Goal: Transaction & Acquisition: Purchase product/service

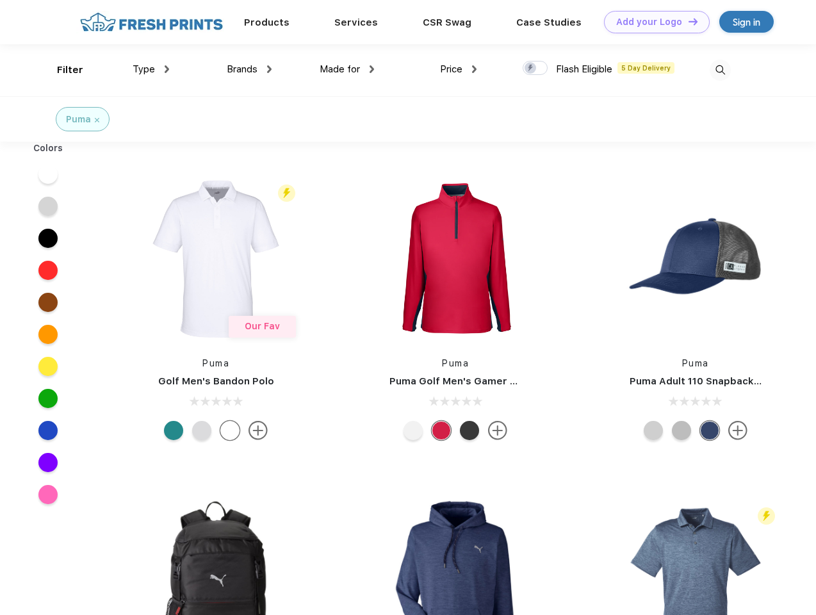
click at [652, 22] on link "Add your Logo Design Tool" at bounding box center [657, 22] width 106 height 22
click at [0, 0] on div "Design Tool" at bounding box center [0, 0] width 0 height 0
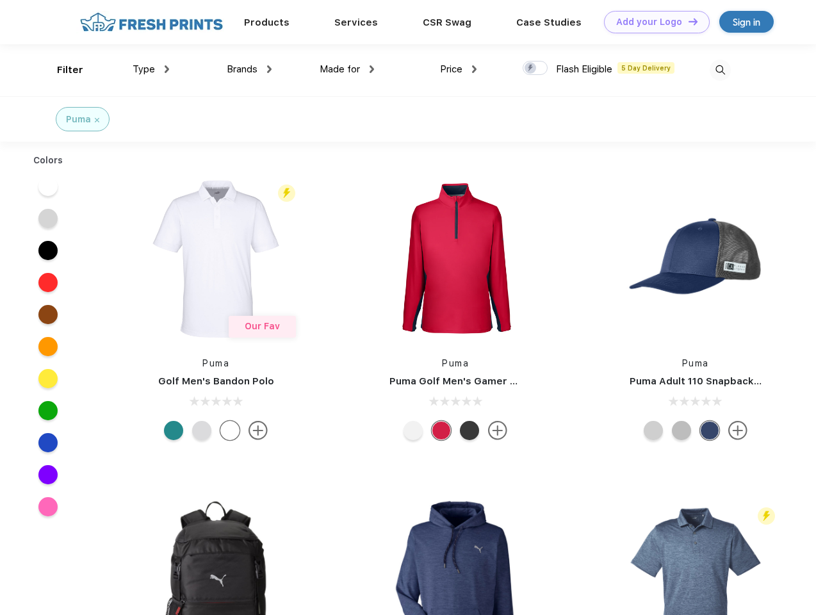
click at [687, 21] on link "Add your Logo Design Tool" at bounding box center [657, 22] width 106 height 22
click at [61, 70] on div "Filter" at bounding box center [70, 70] width 26 height 15
click at [151, 69] on span "Type" at bounding box center [144, 69] width 22 height 12
click at [249, 69] on span "Brands" at bounding box center [242, 69] width 31 height 12
click at [347, 69] on span "Made for" at bounding box center [340, 69] width 40 height 12
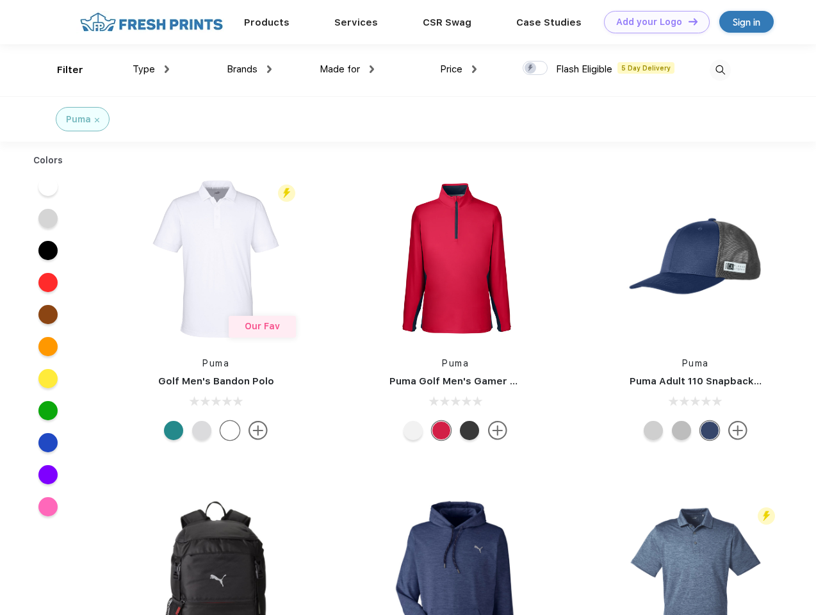
click at [459, 69] on span "Price" at bounding box center [451, 69] width 22 height 12
click at [535, 69] on div at bounding box center [535, 68] width 25 height 14
click at [531, 69] on input "checkbox" at bounding box center [527, 64] width 8 height 8
click at [720, 70] on img at bounding box center [720, 70] width 21 height 21
